Goal: Task Accomplishment & Management: Manage account settings

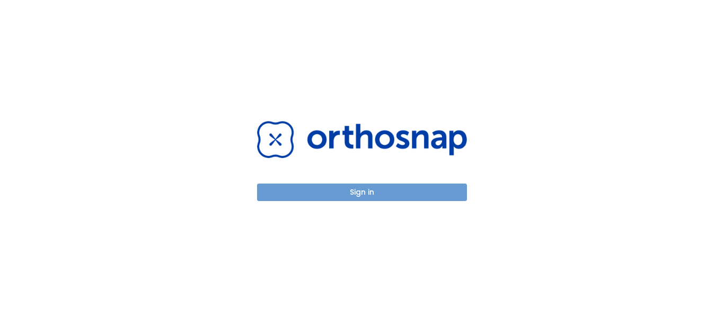
click at [354, 193] on button "Sign in" at bounding box center [362, 193] width 210 height 18
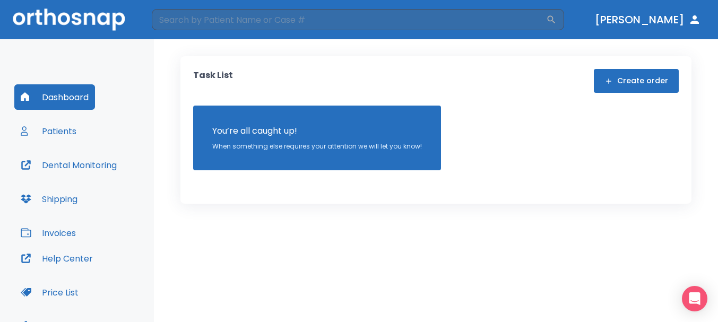
click at [73, 134] on button "Patients" at bounding box center [48, 130] width 68 height 25
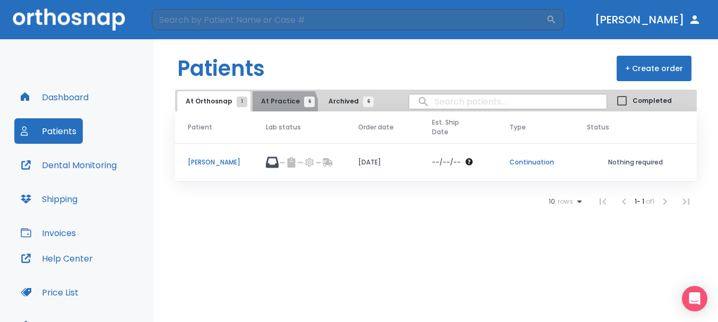
click at [276, 108] on button "At Practice 6" at bounding box center [284, 101] width 65 height 20
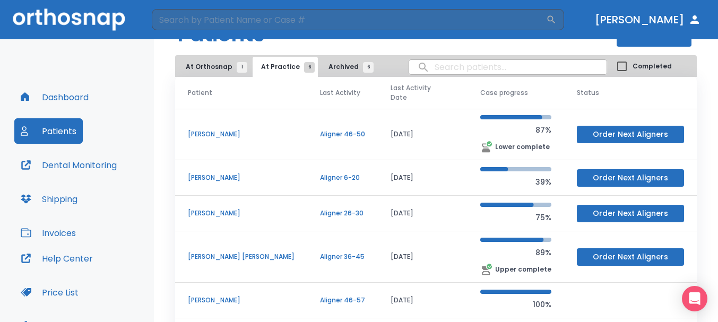
scroll to position [53, 0]
